Goal: Transaction & Acquisition: Obtain resource

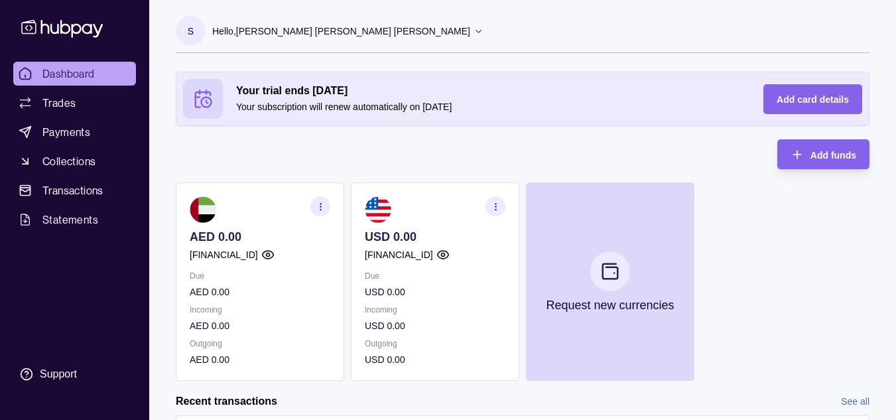
click at [192, 32] on p "S" at bounding box center [191, 31] width 6 height 15
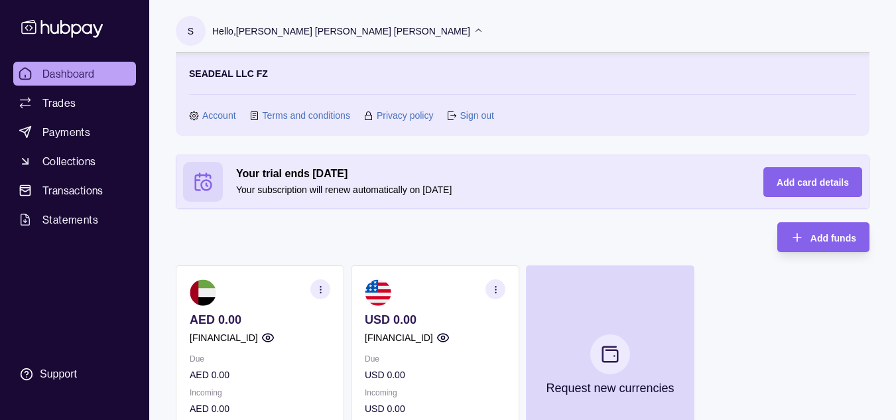
click at [212, 116] on link "Account" at bounding box center [219, 115] width 34 height 15
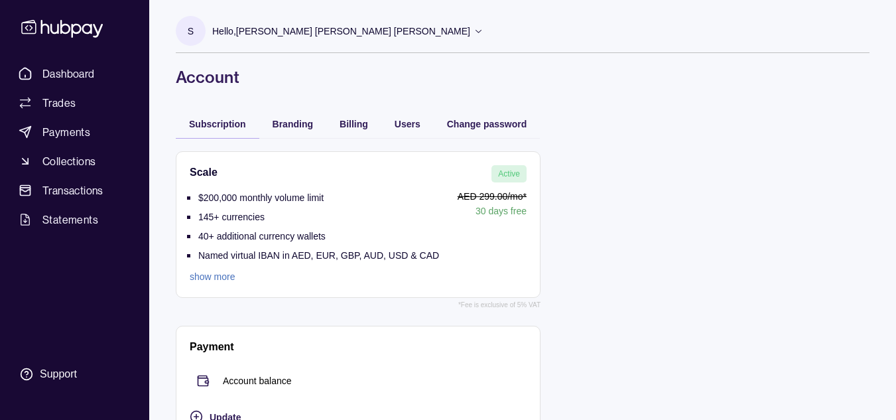
scroll to position [32, 0]
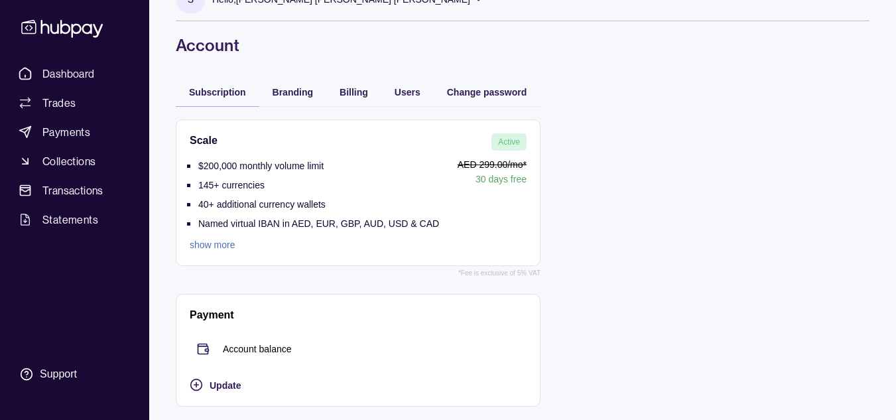
click at [194, 243] on link "show more" at bounding box center [314, 244] width 249 height 15
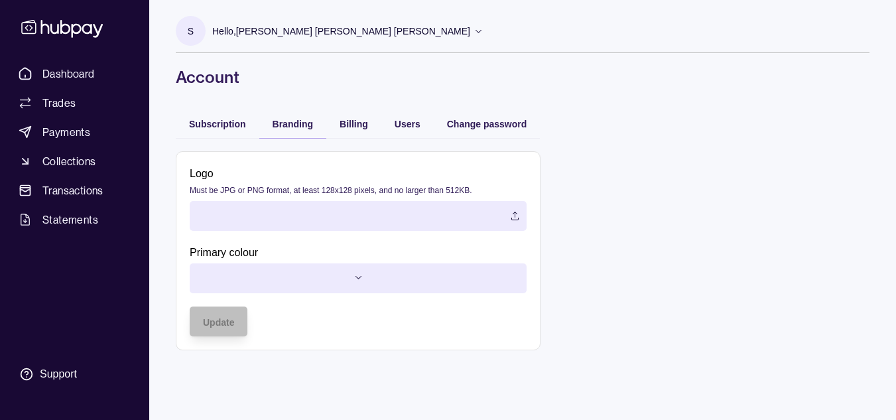
click at [302, 95] on div "S Hello, [PERSON_NAME] [PERSON_NAME] [PERSON_NAME] SEADEAL LLC FZ Account Terms…" at bounding box center [522, 181] width 747 height 363
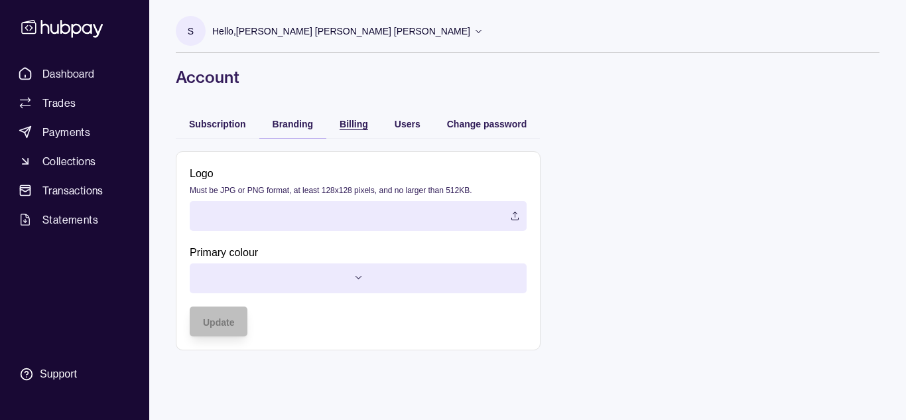
click at [341, 123] on span "Billing" at bounding box center [353, 124] width 29 height 11
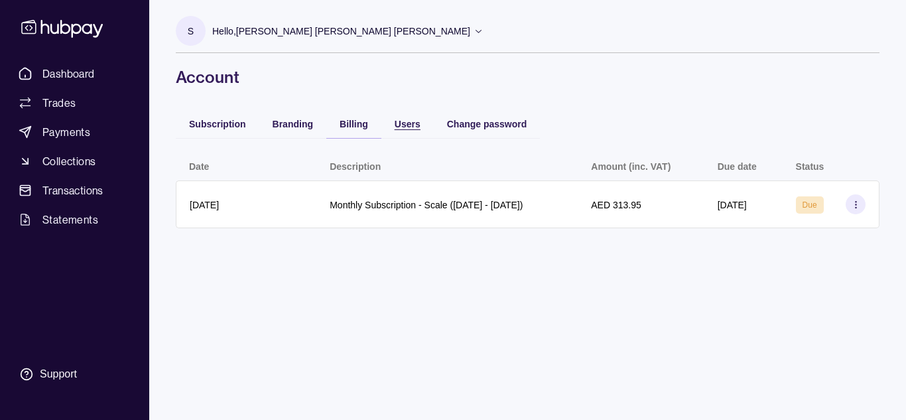
click at [412, 125] on span "Users" at bounding box center [408, 124] width 26 height 11
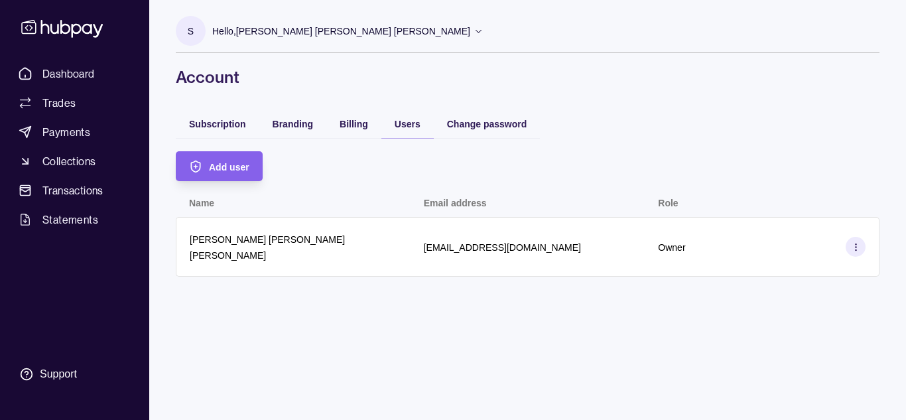
click at [863, 247] on section at bounding box center [855, 247] width 20 height 20
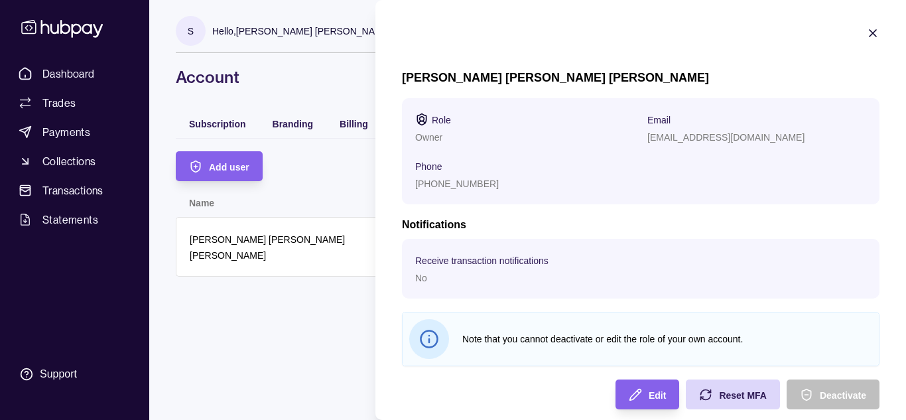
click at [430, 172] on span "Phone" at bounding box center [428, 166] width 27 height 16
click at [424, 185] on p "[PHONE_NUMBER]" at bounding box center [457, 183] width 84 height 11
click at [648, 398] on span "Edit" at bounding box center [656, 395] width 17 height 11
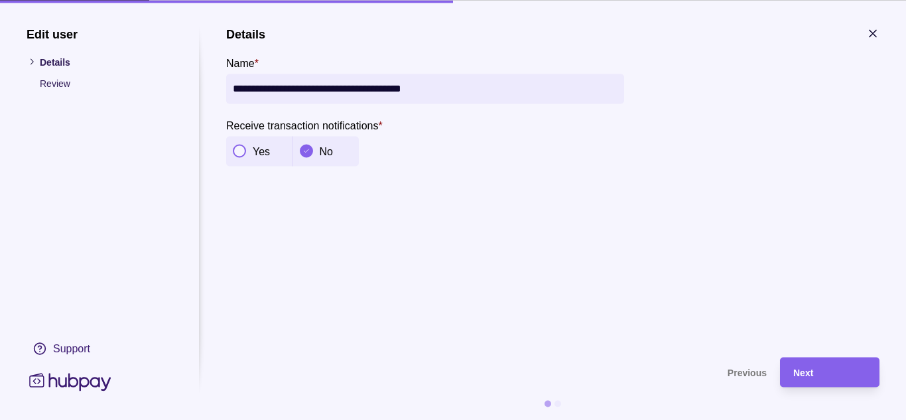
click at [238, 151] on button "button" at bounding box center [239, 151] width 13 height 13
click at [819, 371] on div "Next" at bounding box center [829, 372] width 73 height 16
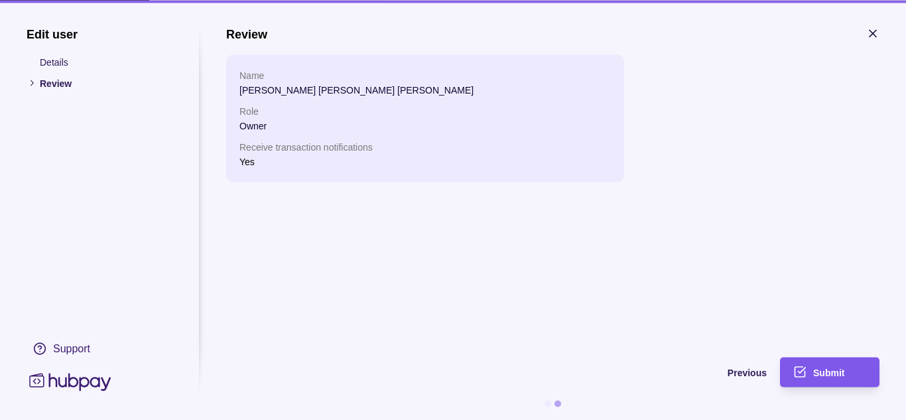
click at [841, 366] on div "Submit" at bounding box center [839, 372] width 53 height 16
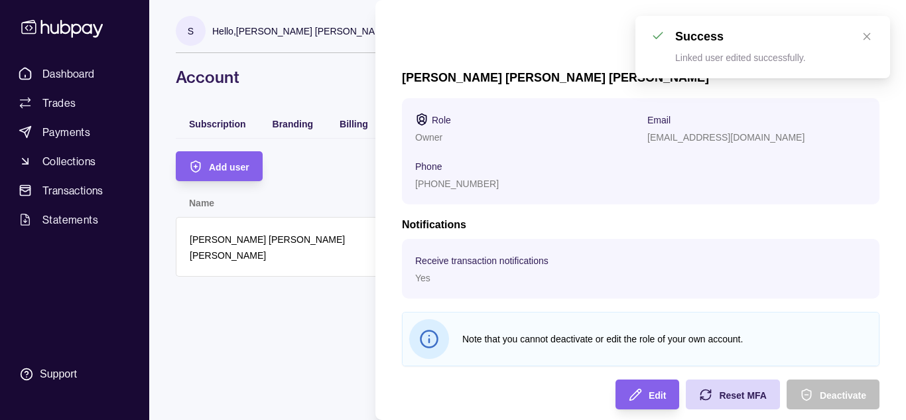
click at [489, 188] on div "[PHONE_NUMBER]" at bounding box center [524, 183] width 219 height 16
click at [467, 182] on p "[PHONE_NUMBER]" at bounding box center [457, 183] width 84 height 11
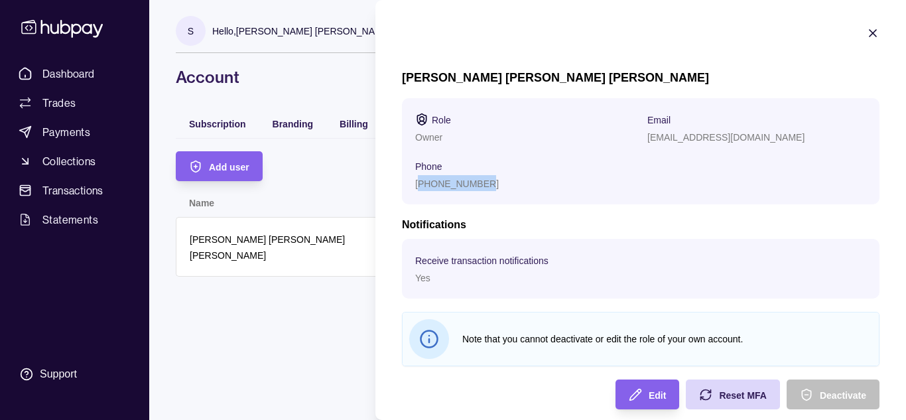
click at [454, 182] on p "[PHONE_NUMBER]" at bounding box center [457, 183] width 84 height 11
click at [648, 395] on span "Edit" at bounding box center [656, 395] width 17 height 11
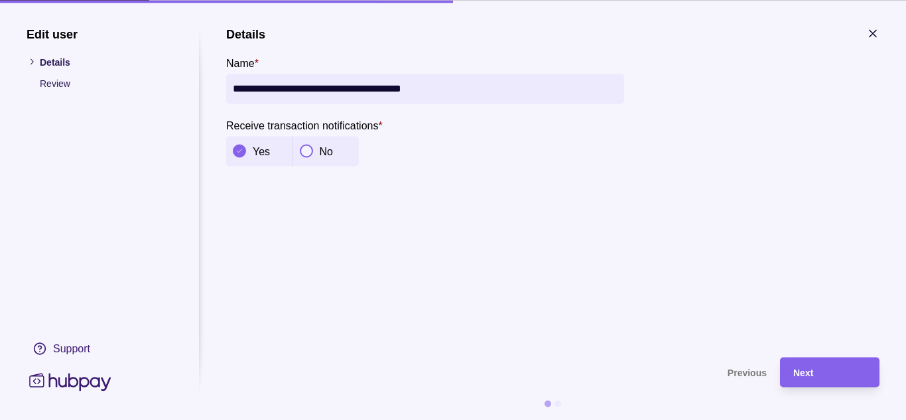
click at [44, 84] on p "Review" at bounding box center [106, 83] width 133 height 15
click at [873, 32] on icon "button" at bounding box center [872, 33] width 7 height 7
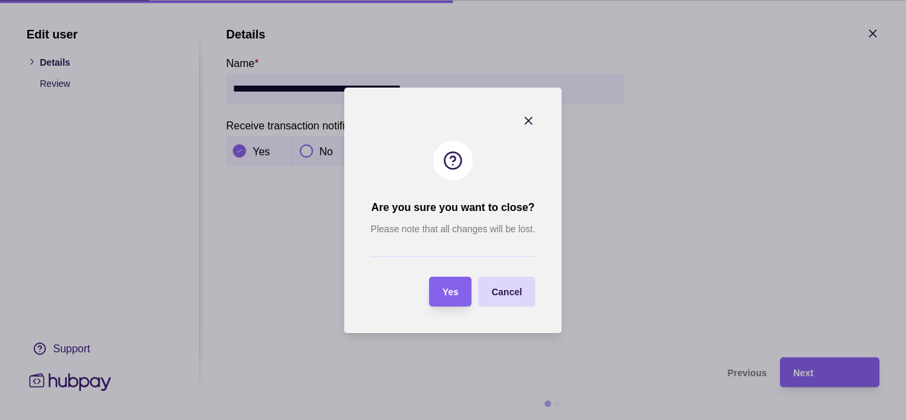
click at [513, 285] on div "Cancel" at bounding box center [506, 291] width 30 height 16
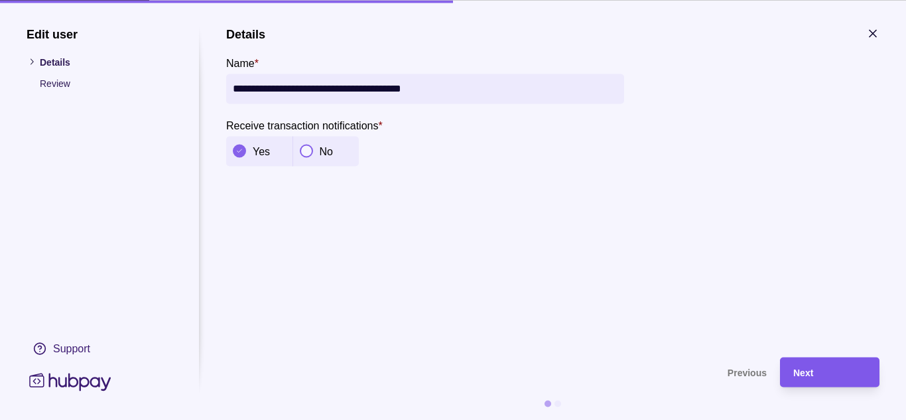
click at [804, 369] on span "Next" at bounding box center [803, 372] width 20 height 11
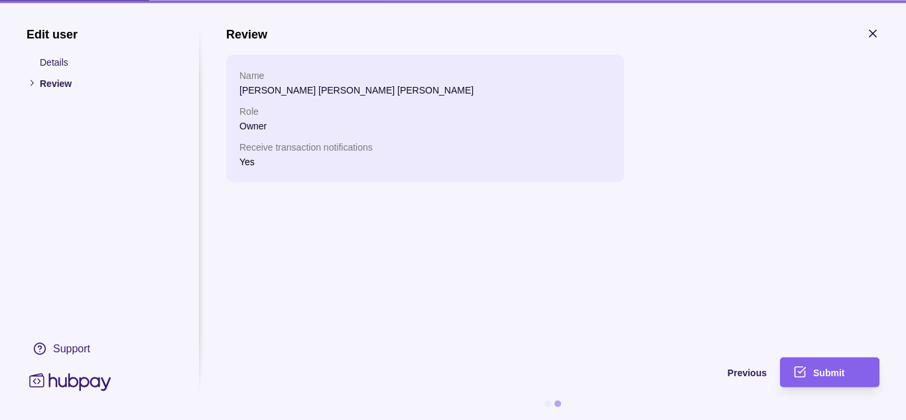
click at [804, 369] on icon "submit" at bounding box center [799, 371] width 13 height 13
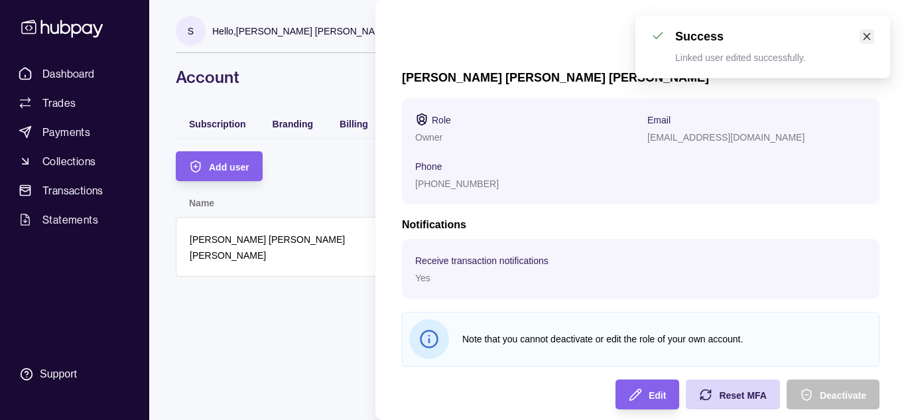
click at [866, 32] on icon "close" at bounding box center [866, 36] width 9 height 9
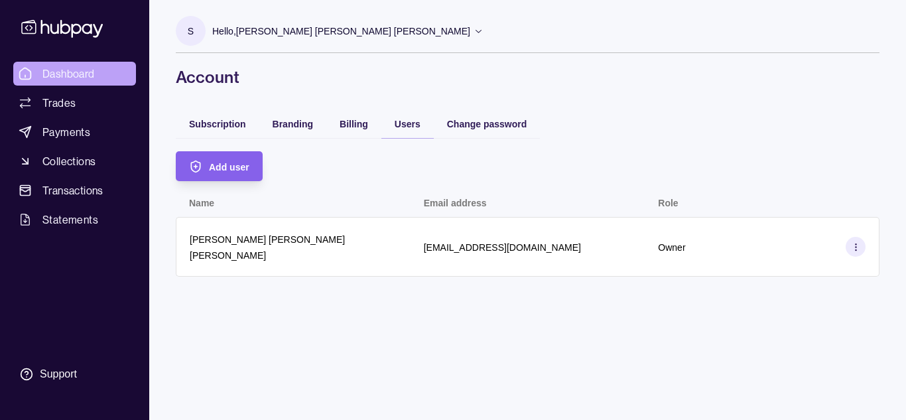
click at [78, 69] on html "Dashboard Trades Payments Collections Transactions Statements Support S Hello, …" at bounding box center [453, 210] width 906 height 420
click at [79, 69] on span "Dashboard" at bounding box center [68, 74] width 52 height 16
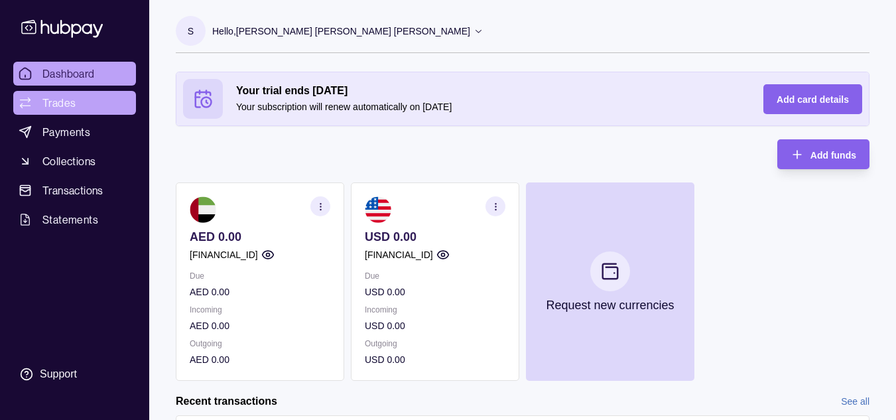
click at [74, 103] on span "Trades" at bounding box center [58, 103] width 33 height 16
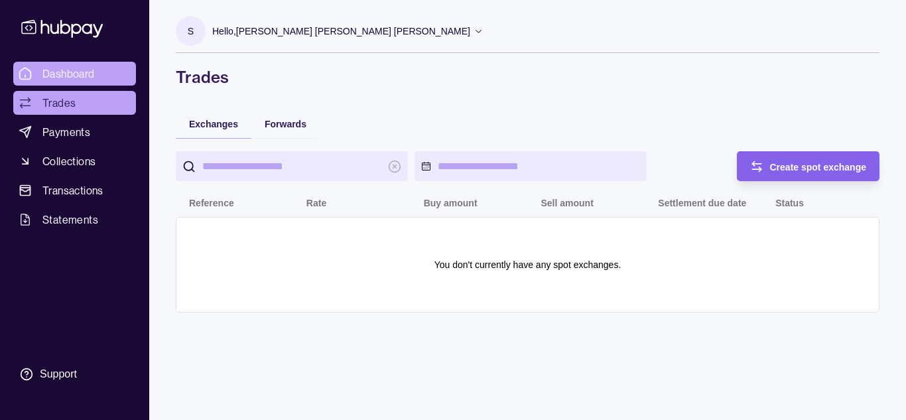
click at [72, 70] on span "Dashboard" at bounding box center [68, 74] width 52 height 16
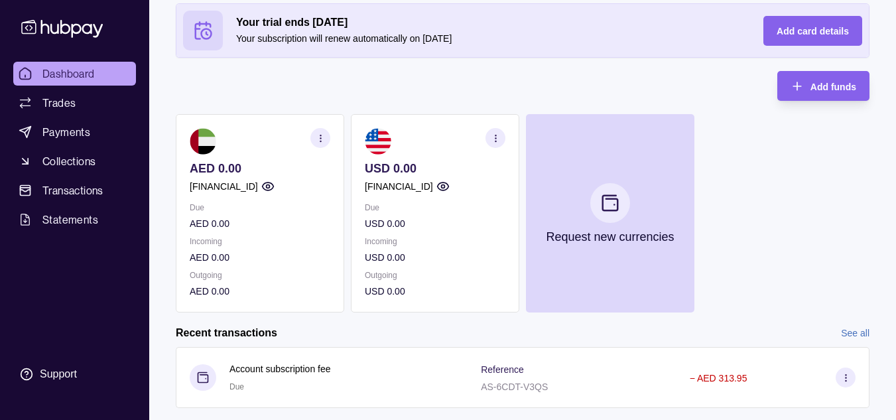
scroll to position [99, 0]
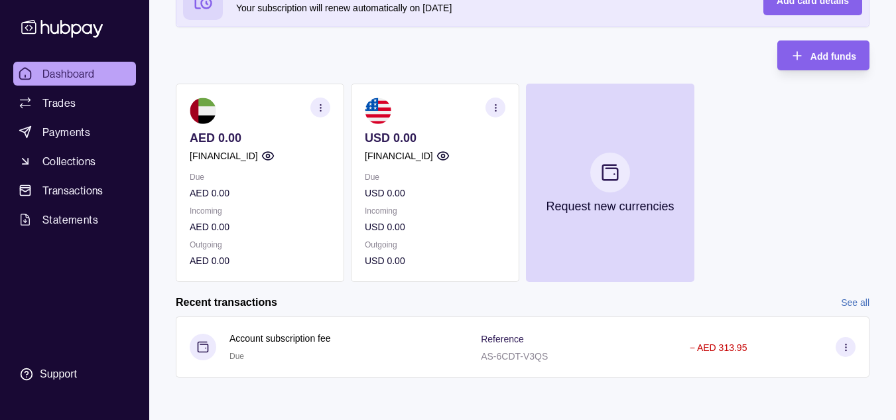
click at [856, 299] on link "See all" at bounding box center [855, 302] width 29 height 15
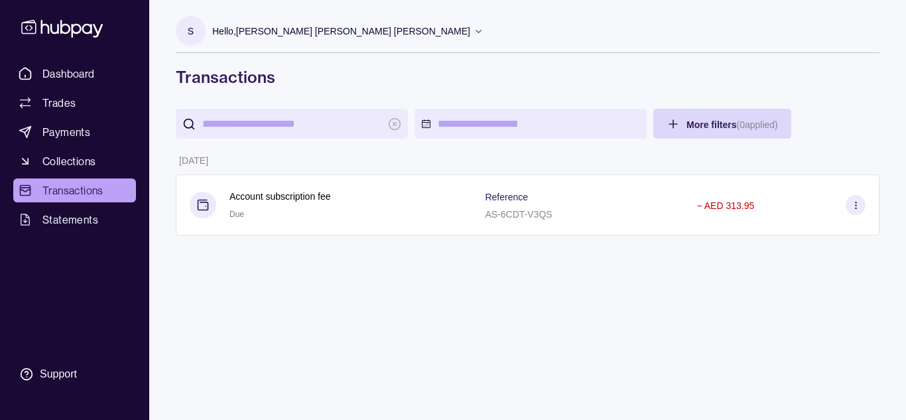
click at [238, 28] on p "Hello, [PERSON_NAME] [PERSON_NAME] [PERSON_NAME]" at bounding box center [341, 31] width 258 height 15
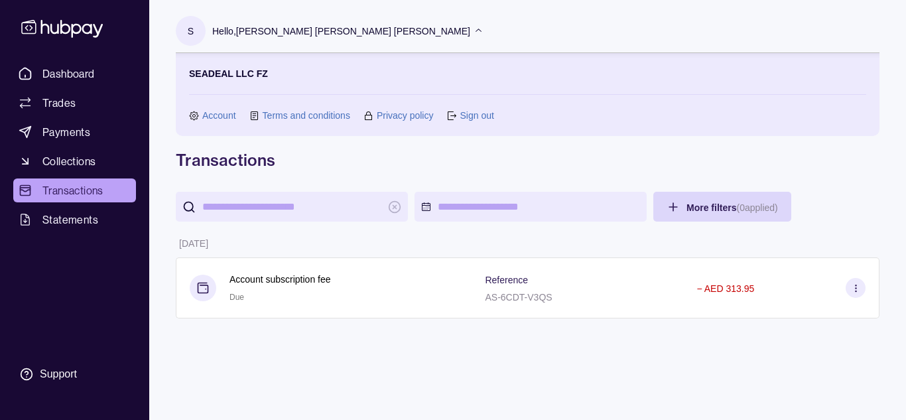
click at [218, 104] on section "SEADEAL LLC FZ Account Terms and conditions Privacy policy Sign out" at bounding box center [527, 94] width 677 height 56
click at [217, 116] on link "Account" at bounding box center [219, 115] width 34 height 15
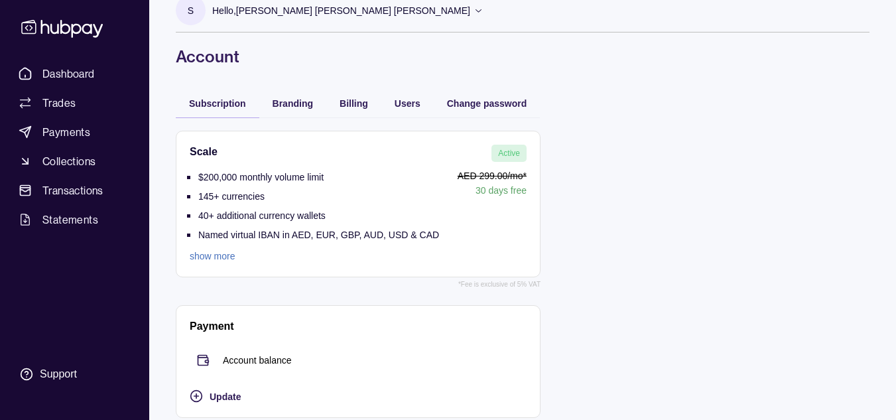
scroll to position [32, 0]
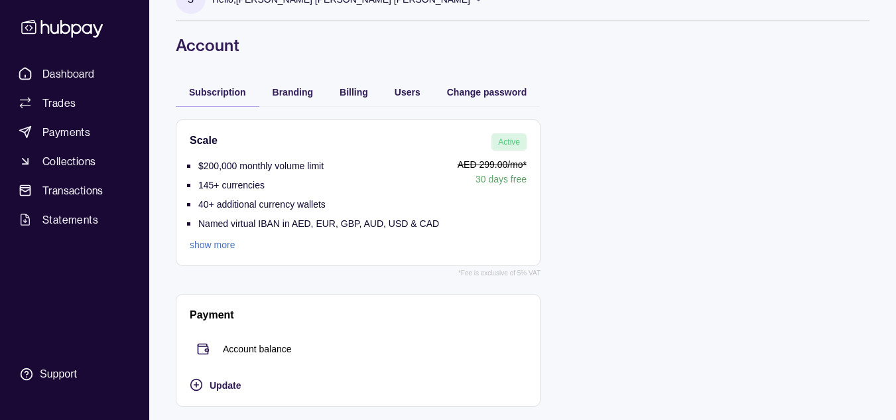
click at [227, 245] on link "show more" at bounding box center [314, 244] width 249 height 15
click at [242, 345] on p "Account balance" at bounding box center [257, 348] width 69 height 15
click at [296, 90] on div "S Hello, [PERSON_NAME] [PERSON_NAME] [PERSON_NAME] SEADEAL LLC FZ Account Terms…" at bounding box center [522, 194] width 747 height 452
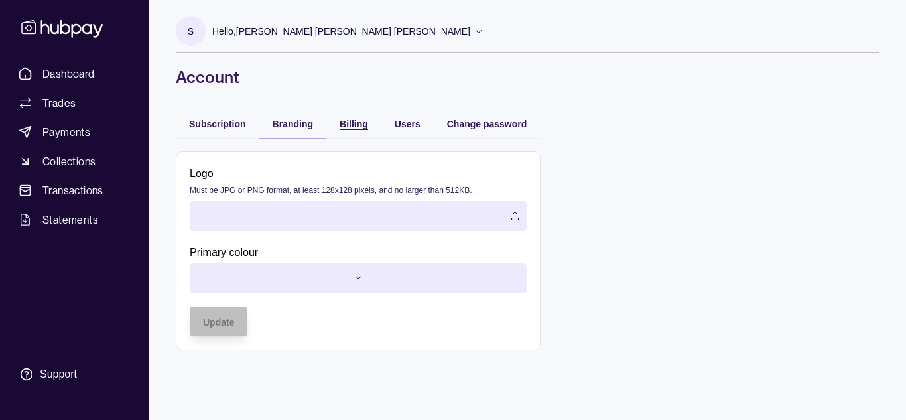
click at [348, 120] on span "Billing" at bounding box center [353, 124] width 29 height 11
click at [306, 121] on span "Branding" at bounding box center [293, 124] width 40 height 11
click at [359, 123] on span "Billing" at bounding box center [353, 124] width 29 height 11
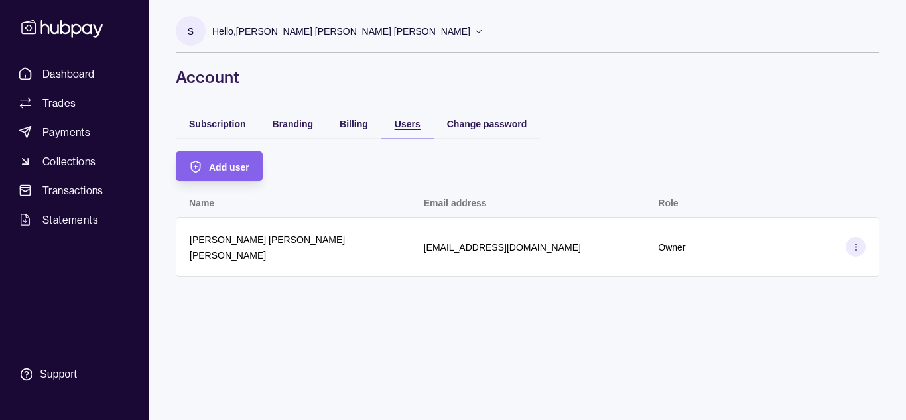
click at [406, 123] on span "Users" at bounding box center [408, 124] width 26 height 11
click at [477, 121] on span "Change password" at bounding box center [487, 124] width 80 height 11
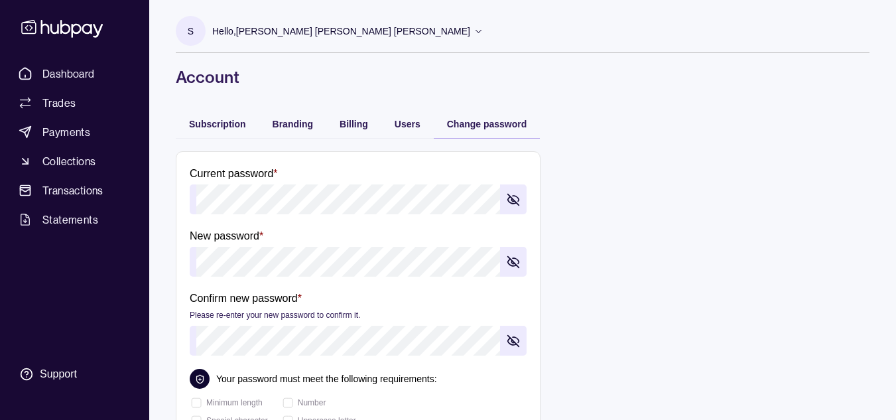
click at [215, 115] on div "Subscription" at bounding box center [218, 123] width 84 height 29
click at [194, 36] on p "S" at bounding box center [191, 31] width 6 height 15
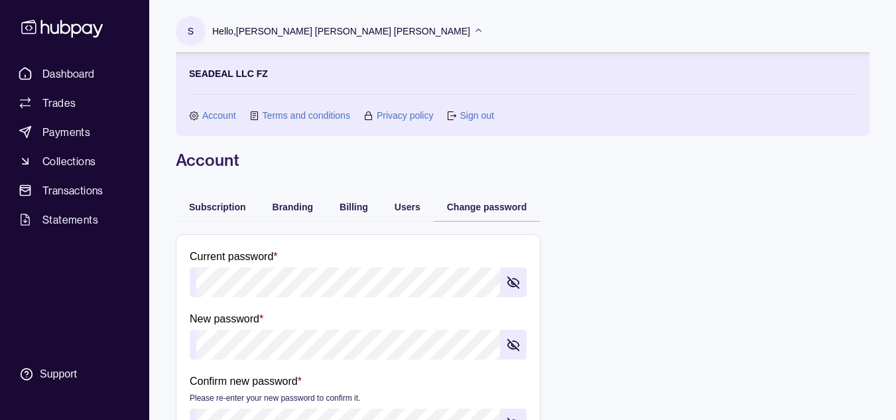
click at [333, 119] on link "Terms and conditions" at bounding box center [307, 115] width 88 height 15
click at [60, 25] on icon at bounding box center [62, 29] width 82 height 18
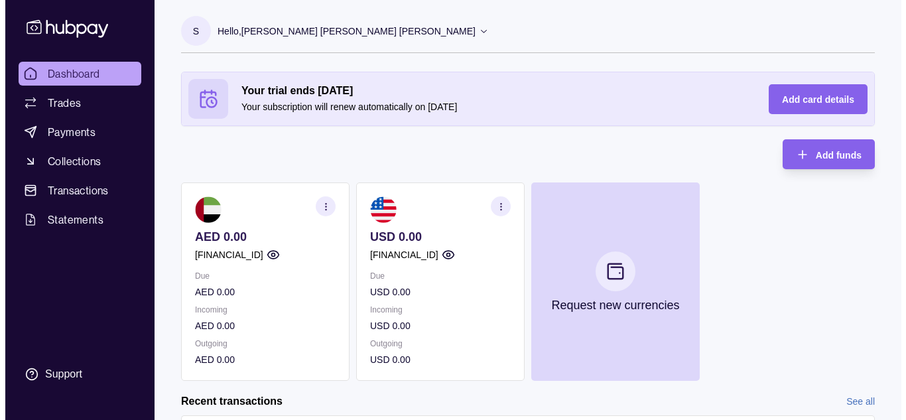
scroll to position [99, 0]
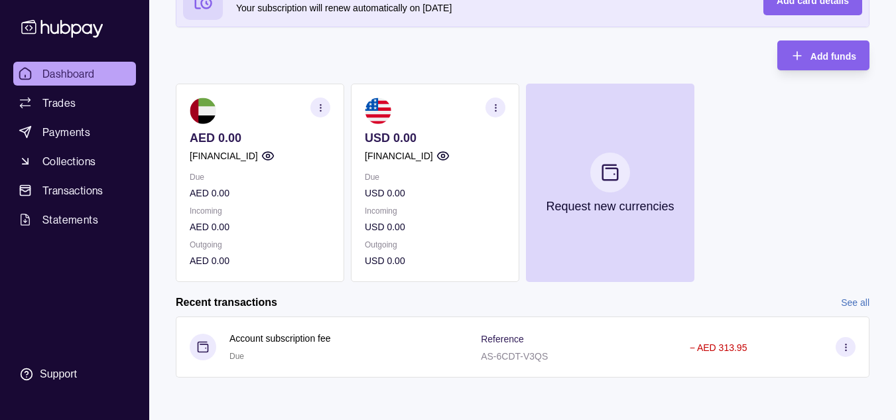
click at [273, 153] on icon "button" at bounding box center [267, 156] width 11 height 8
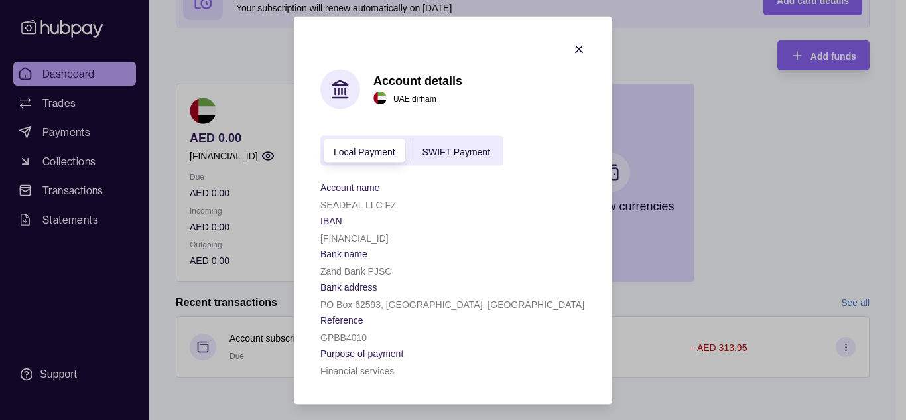
click at [422, 148] on span "SWIFT Payment" at bounding box center [456, 151] width 68 height 11
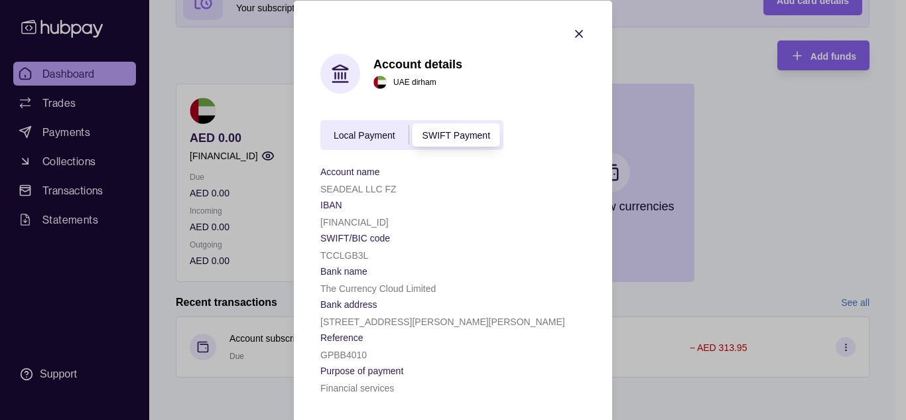
click at [357, 130] on span "Local Payment" at bounding box center [365, 135] width 62 height 11
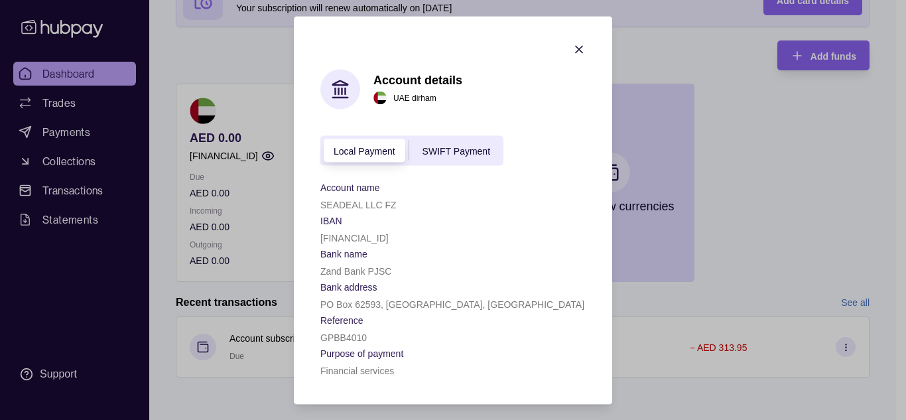
click at [425, 143] on div "SWIFT Payment" at bounding box center [456, 151] width 94 height 16
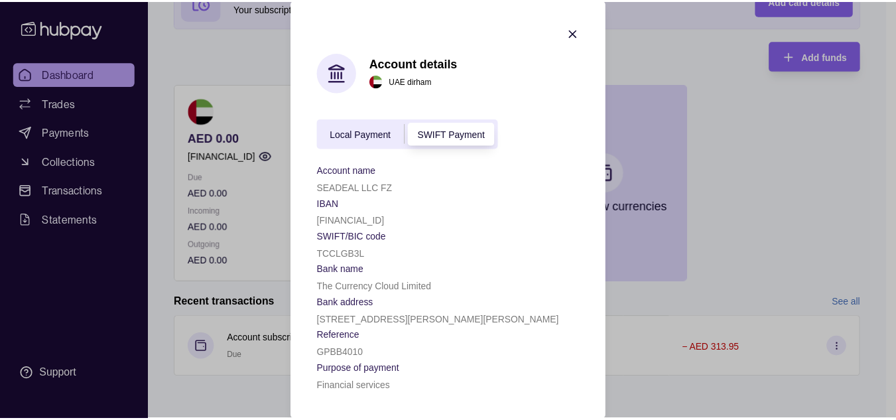
scroll to position [0, 0]
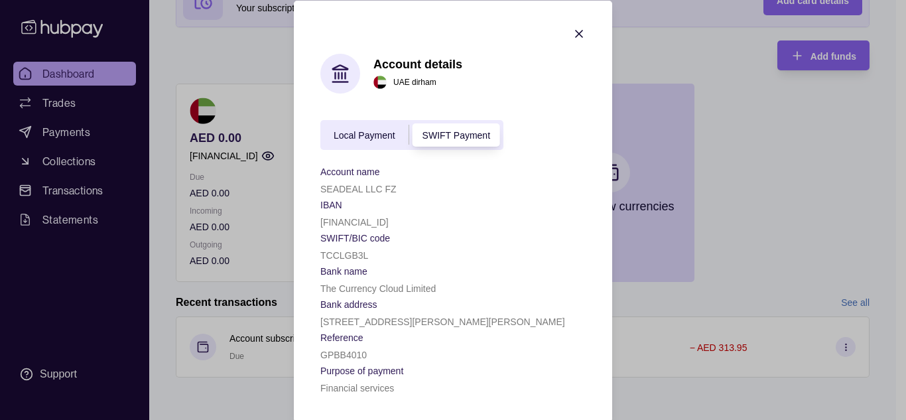
click at [377, 136] on span "Local Payment" at bounding box center [365, 135] width 62 height 11
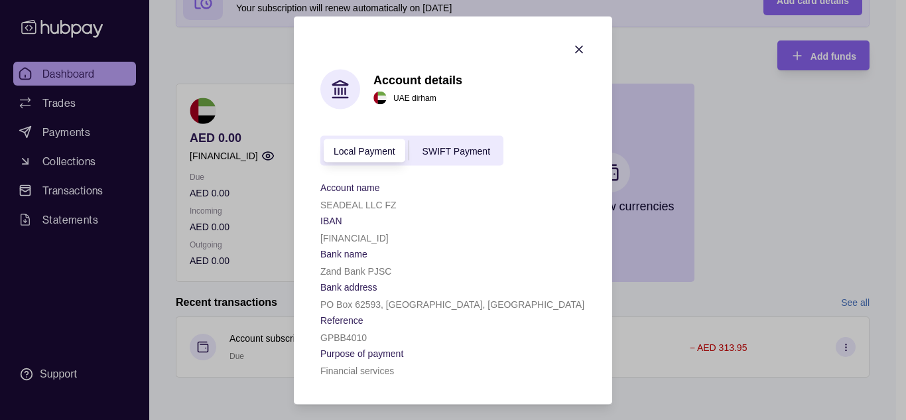
click at [580, 50] on icon "button" at bounding box center [579, 49] width 7 height 7
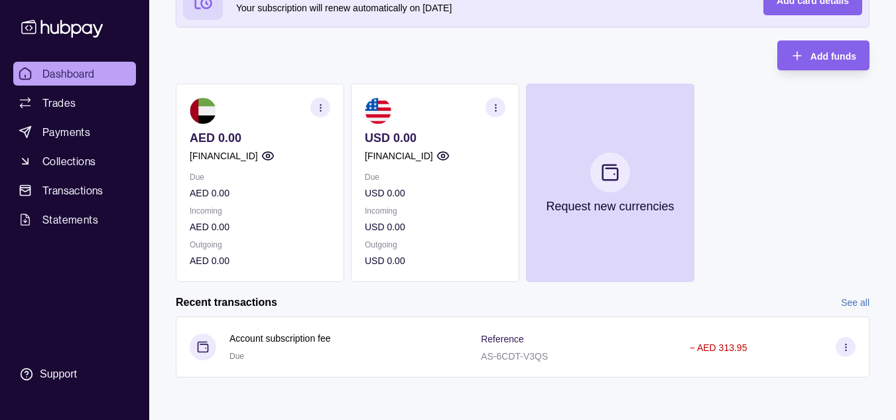
click at [450, 151] on icon "button" at bounding box center [442, 155] width 13 height 13
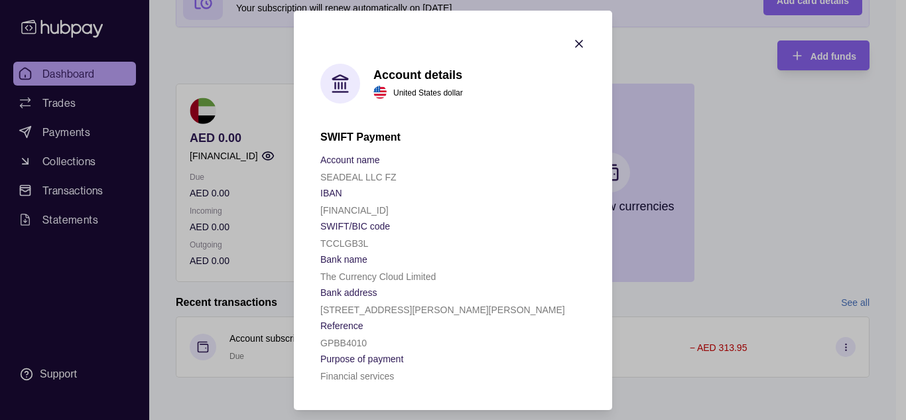
click at [581, 44] on icon "button" at bounding box center [578, 43] width 13 height 13
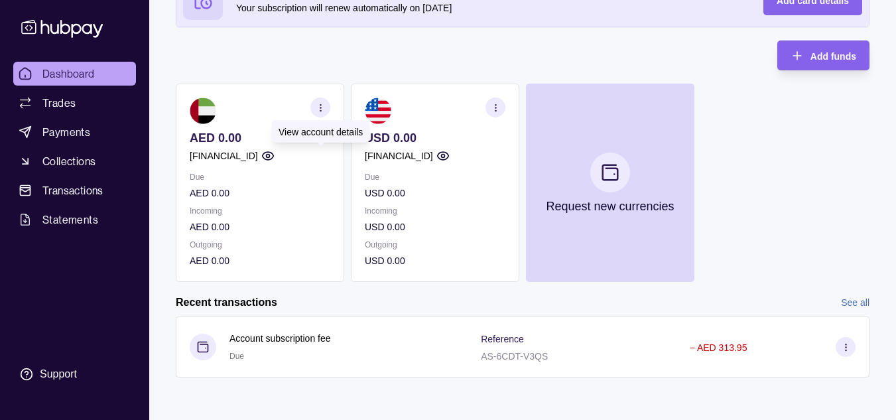
click at [274, 159] on icon "button" at bounding box center [267, 155] width 13 height 13
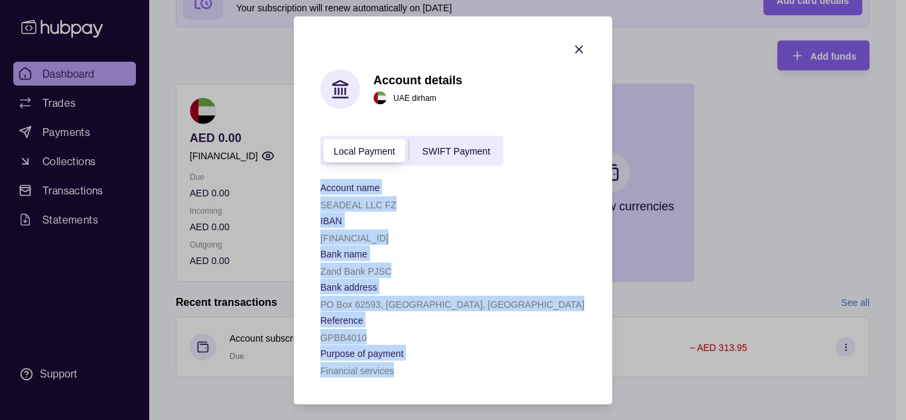
drag, startPoint x: 322, startPoint y: 190, endPoint x: 422, endPoint y: 386, distance: 220.0
click at [422, 386] on section "Account details [GEOGRAPHIC_DATA] dirham Local Payment SWIFT Payment Account na…" at bounding box center [453, 210] width 318 height 388
click at [576, 46] on icon "button" at bounding box center [579, 49] width 7 height 7
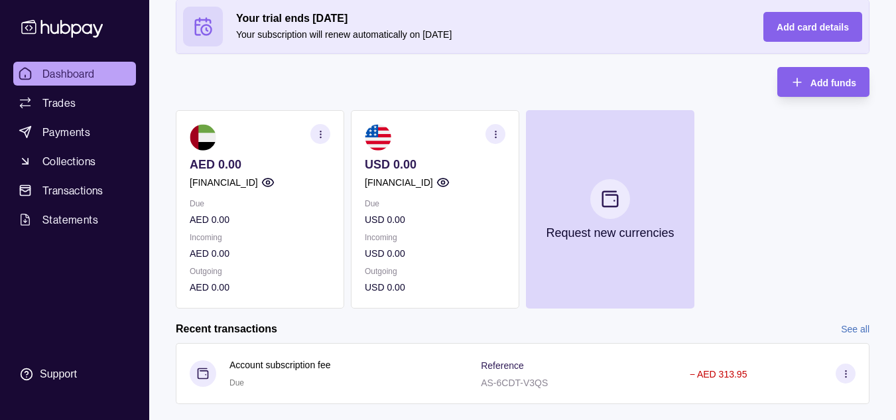
scroll to position [99, 0]
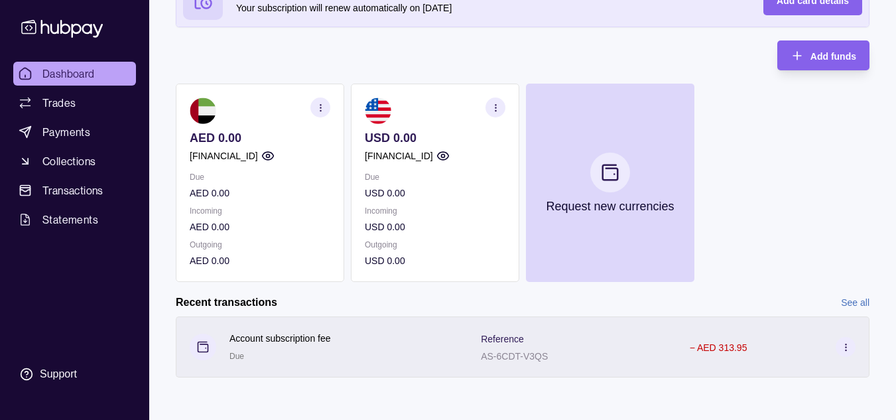
click at [842, 348] on icon at bounding box center [846, 347] width 10 height 10
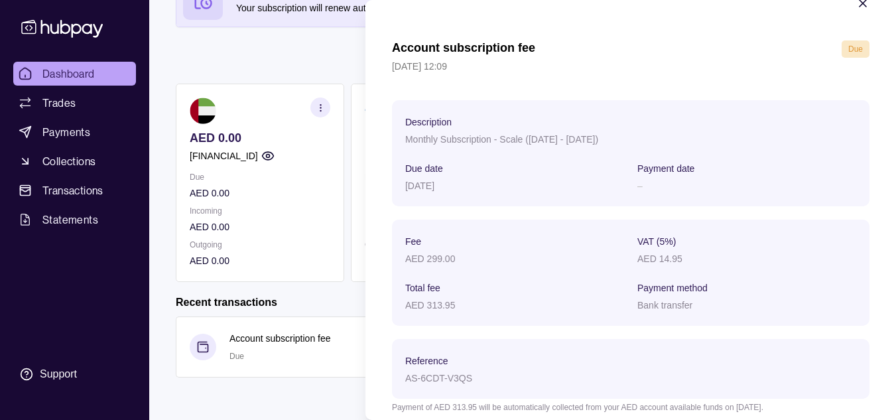
scroll to position [0, 0]
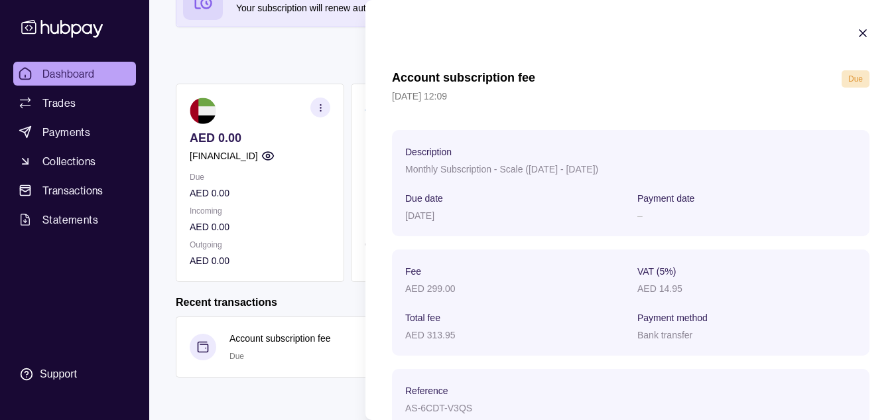
click at [856, 35] on icon "button" at bounding box center [862, 33] width 13 height 13
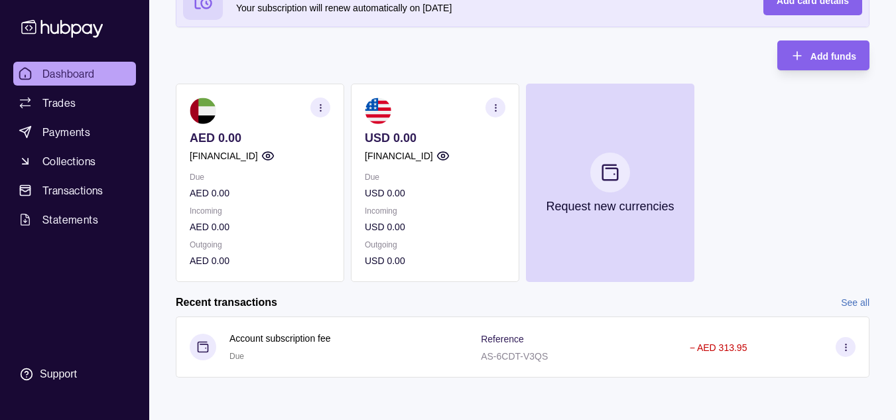
click at [319, 108] on icon "button" at bounding box center [321, 108] width 10 height 10
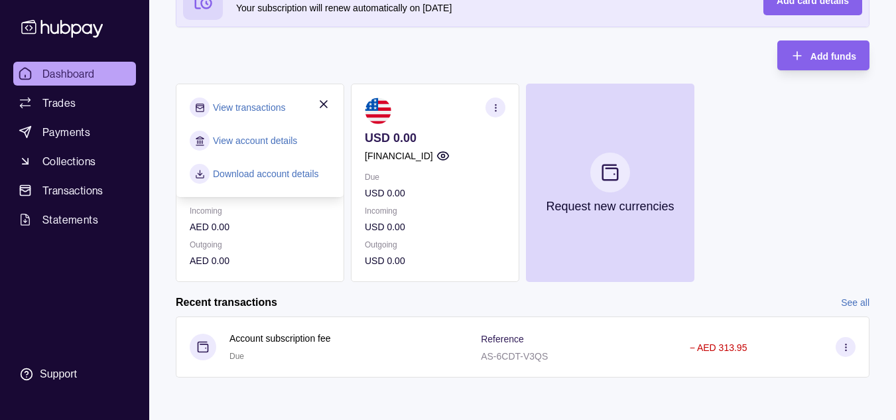
click at [270, 142] on link "View account details" at bounding box center [255, 140] width 84 height 15
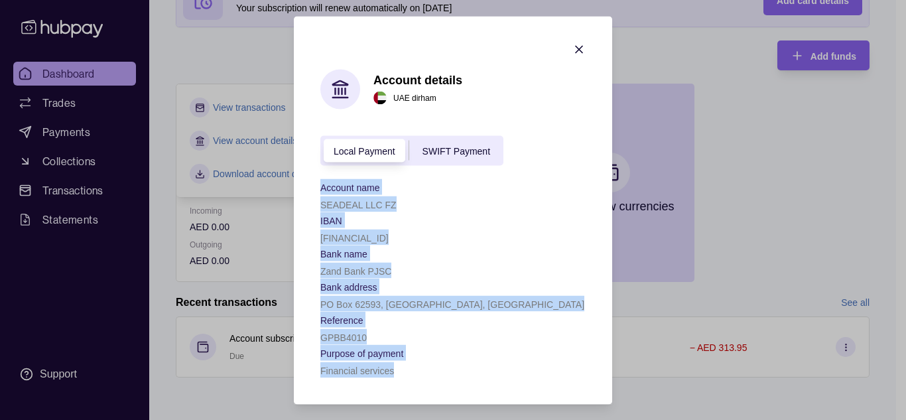
drag, startPoint x: 322, startPoint y: 188, endPoint x: 417, endPoint y: 373, distance: 208.8
click at [417, 373] on div "Account name SEADEAL LLC FZ IBAN [FINANCIAL_ID] Bank name Zand Bank PJSC Bank a…" at bounding box center [452, 277] width 265 height 199
copy div "Account name SEADEAL LLC FZ IBAN [FINANCIAL_ID] Bank name Zand Bank PJSC Bank a…"
click at [455, 148] on span "SWIFT Payment" at bounding box center [456, 151] width 68 height 11
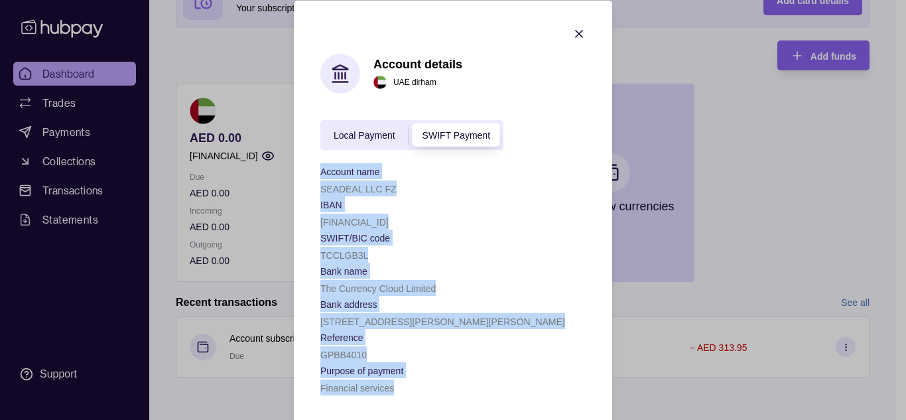
copy div "Account name SEADEAL LLC FZ IBAN [FINANCIAL_ID] Bank name Zand Bank PJSC Bank a…"
click at [578, 33] on icon "button" at bounding box center [578, 33] width 13 height 13
